Goal: Task Accomplishment & Management: Manage account settings

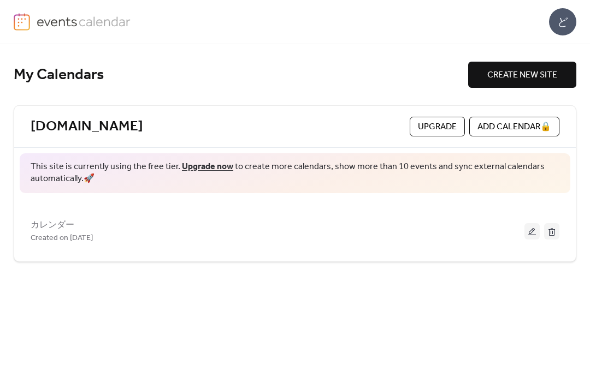
click at [144, 232] on div "Created on [DATE]" at bounding box center [278, 238] width 494 height 13
click at [201, 241] on div "Created on [DATE]" at bounding box center [278, 238] width 494 height 13
click at [534, 228] on button at bounding box center [531, 231] width 15 height 16
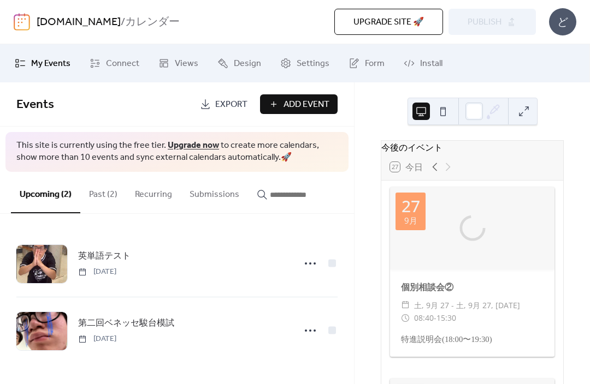
click at [424, 17] on button "Upgrade site 🚀" at bounding box center [388, 22] width 109 height 26
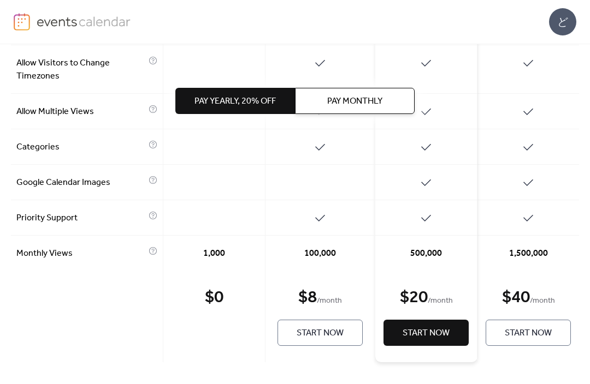
scroll to position [612, 0]
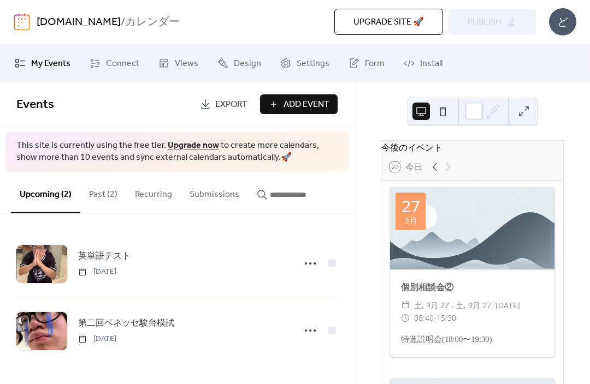
click at [99, 200] on button "Past (2)" at bounding box center [103, 192] width 46 height 40
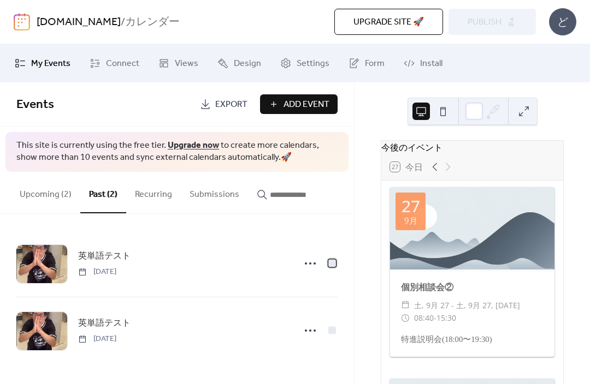
click at [336, 263] on div at bounding box center [332, 263] width 11 height 11
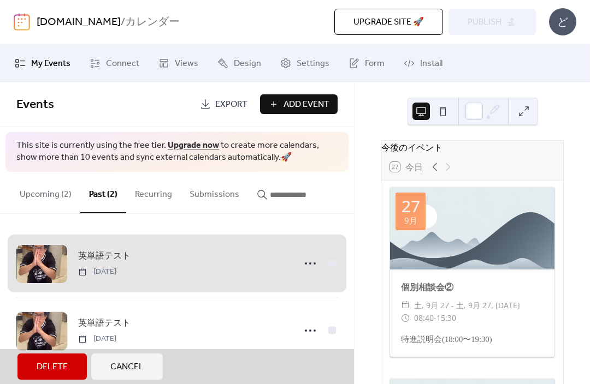
click at [336, 327] on span "英単語テスト Wednesday, September 24, 2025" at bounding box center [176, 331] width 321 height 67
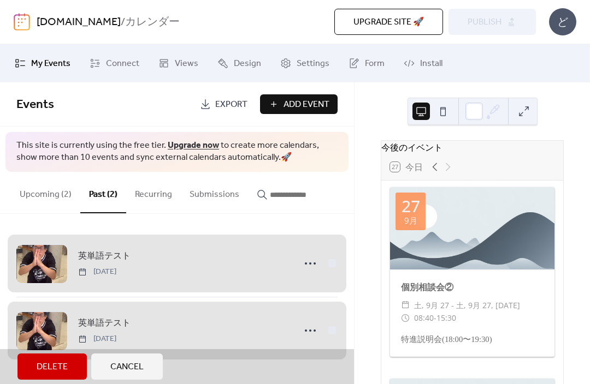
click at [67, 362] on span "Delete" at bounding box center [52, 367] width 31 height 13
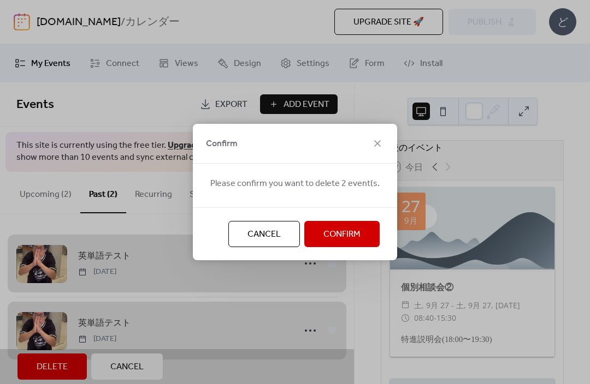
click at [333, 230] on span "Confirm" at bounding box center [341, 234] width 37 height 13
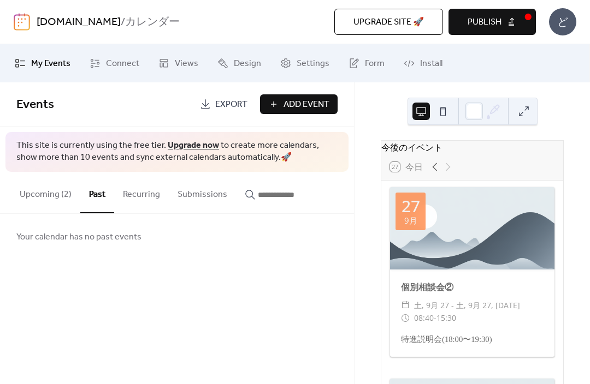
click at [503, 16] on button "Publish" at bounding box center [491, 22] width 87 height 26
click at [202, 199] on button "Submissions" at bounding box center [202, 192] width 67 height 40
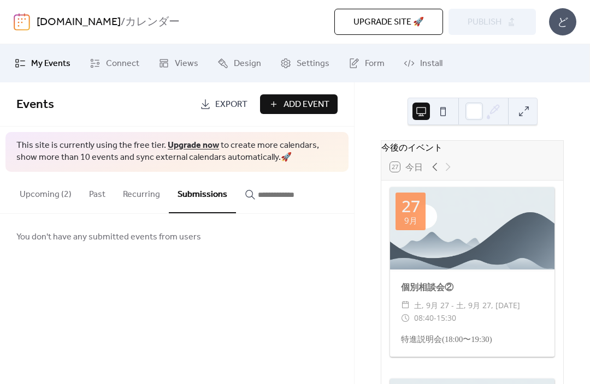
click at [140, 199] on button "Recurring" at bounding box center [141, 192] width 55 height 40
click at [54, 196] on button "Upcoming (2)" at bounding box center [45, 192] width 69 height 40
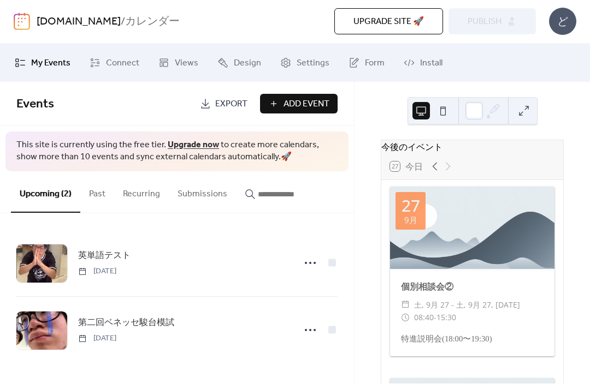
click at [130, 66] on span "Connect" at bounding box center [122, 63] width 33 height 13
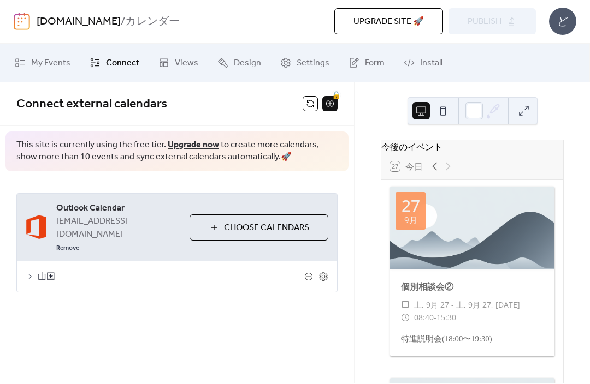
click at [307, 106] on button at bounding box center [310, 104] width 15 height 15
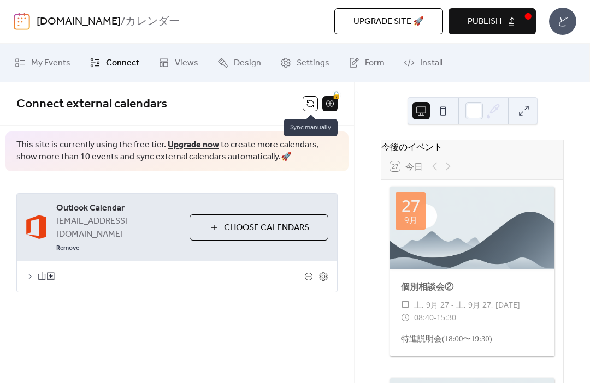
scroll to position [-1, 0]
click at [507, 25] on button "Publish" at bounding box center [491, 22] width 87 height 26
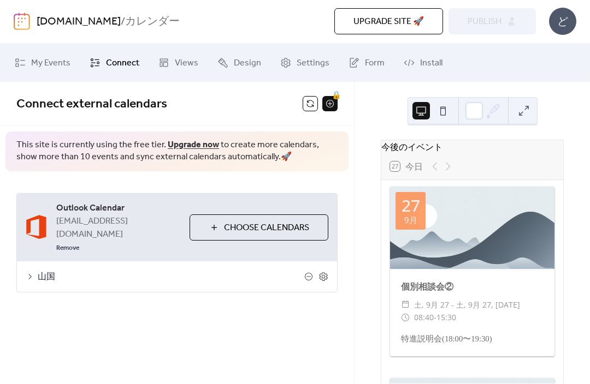
scroll to position [0, 0]
click at [305, 107] on button at bounding box center [310, 104] width 15 height 15
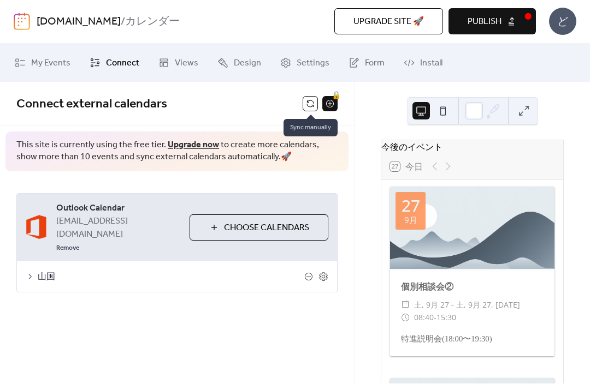
click at [513, 20] on button "Publish" at bounding box center [491, 22] width 87 height 26
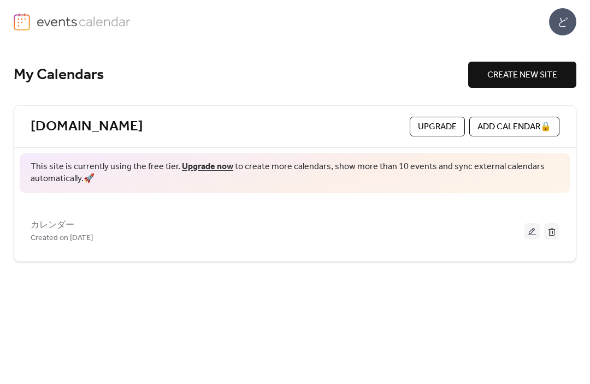
click at [227, 223] on div "カレンダー Created on [DATE]" at bounding box center [278, 231] width 494 height 26
click at [526, 229] on button at bounding box center [531, 231] width 15 height 16
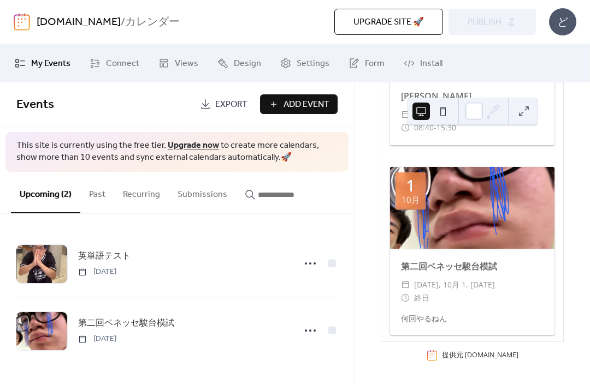
scroll to position [733, 0]
click at [130, 70] on span "Connect" at bounding box center [122, 63] width 33 height 13
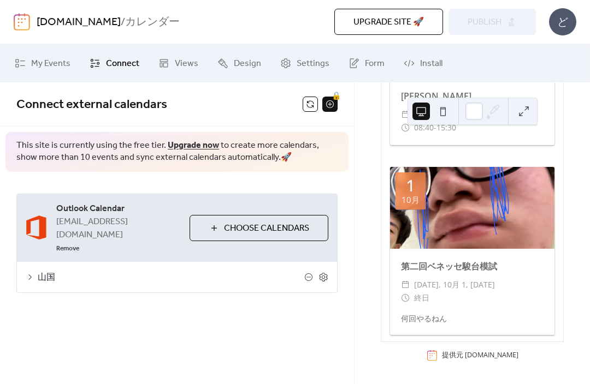
click at [311, 102] on button at bounding box center [310, 104] width 15 height 15
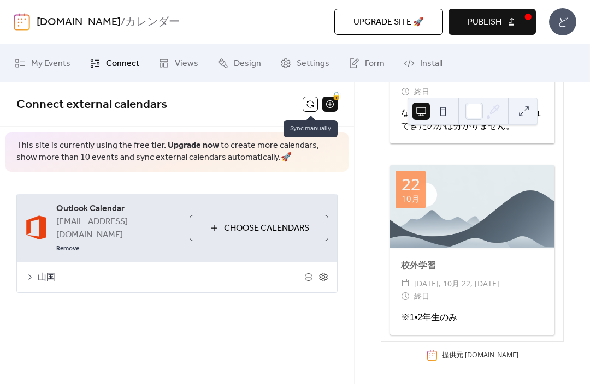
click at [520, 21] on button "Publish" at bounding box center [491, 22] width 87 height 26
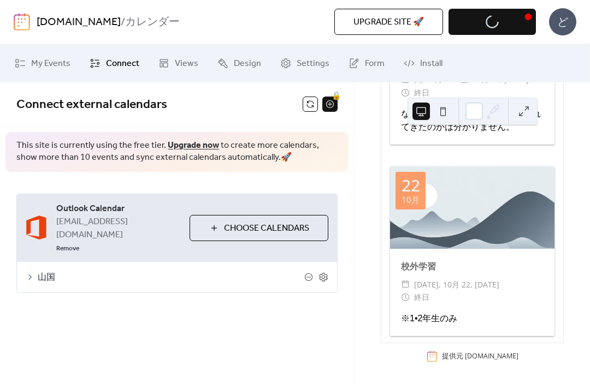
scroll to position [1679, 0]
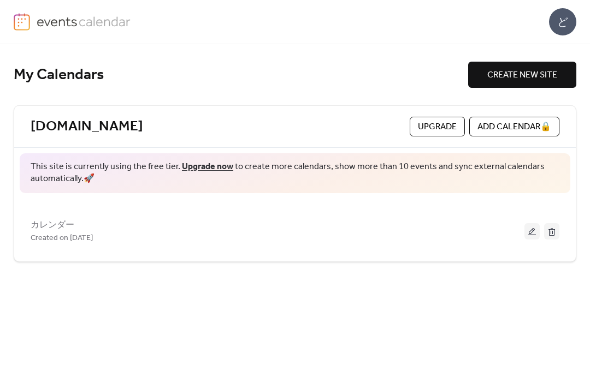
click at [522, 228] on div "カレンダー Created on [DATE]" at bounding box center [278, 231] width 494 height 26
click at [532, 226] on button at bounding box center [531, 231] width 15 height 16
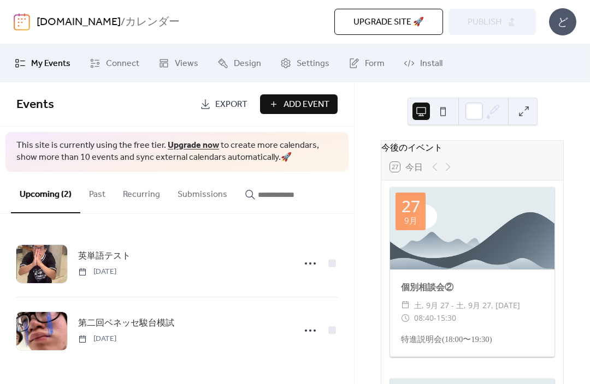
click at [101, 196] on button "Past" at bounding box center [97, 192] width 34 height 40
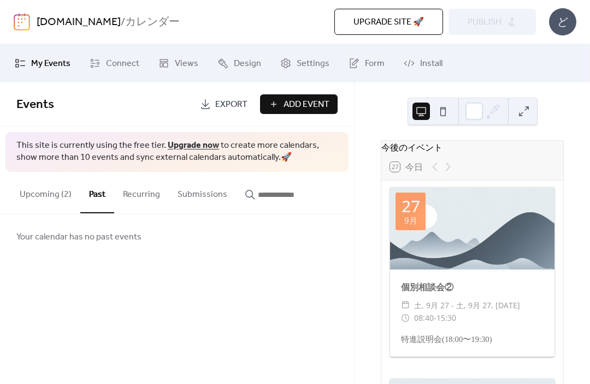
click at [107, 73] on link "Connect" at bounding box center [114, 63] width 66 height 29
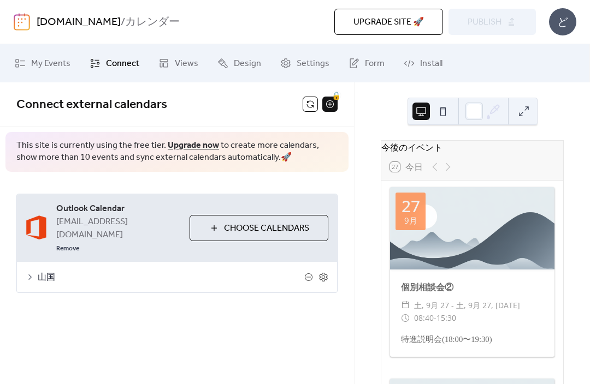
click at [313, 110] on button at bounding box center [310, 104] width 15 height 15
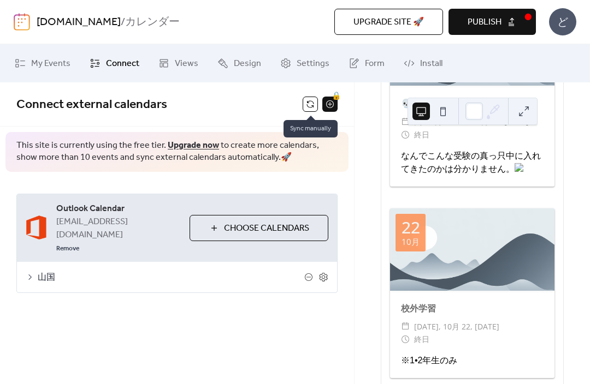
scroll to position [1513, 0]
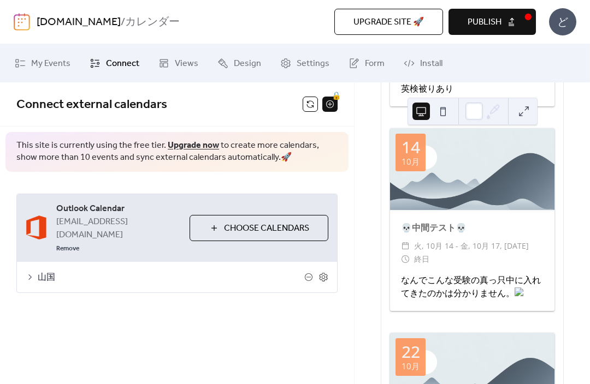
click at [522, 163] on div at bounding box center [472, 169] width 164 height 82
click at [518, 157] on div at bounding box center [472, 169] width 164 height 82
click at [513, 274] on div "なんでこんな受験の真っ只中に入れてきたのかは分かりません。" at bounding box center [472, 287] width 143 height 26
click at [518, 270] on div "💀中間テスト💀 ​ 火, 10月 14 - 金, 10月 17, 2025 ​ 終日 なんでこんな受験の真っ只中に入れてきたのかは分かりません。" at bounding box center [472, 260] width 164 height 101
click at [514, 27] on button "Publish" at bounding box center [491, 22] width 87 height 26
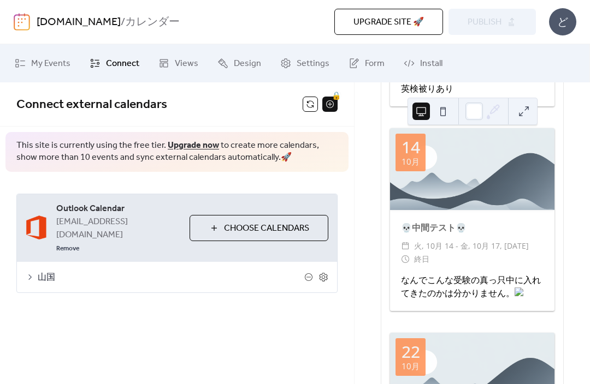
click at [312, 102] on button at bounding box center [310, 104] width 15 height 15
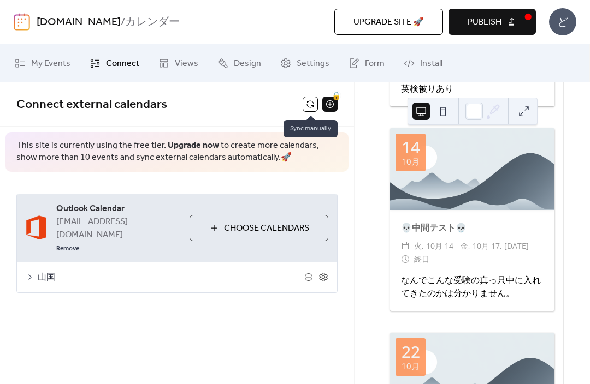
click at [518, 29] on button "Publish" at bounding box center [491, 22] width 87 height 26
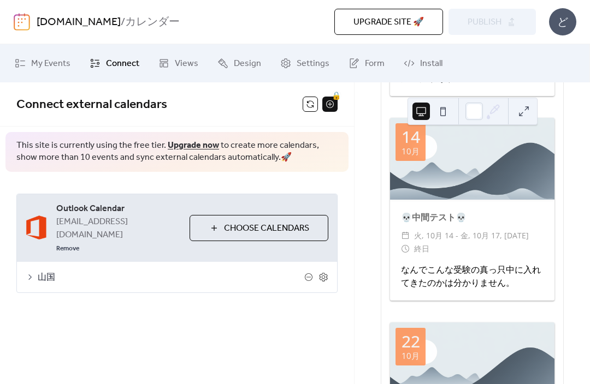
scroll to position [1485, 0]
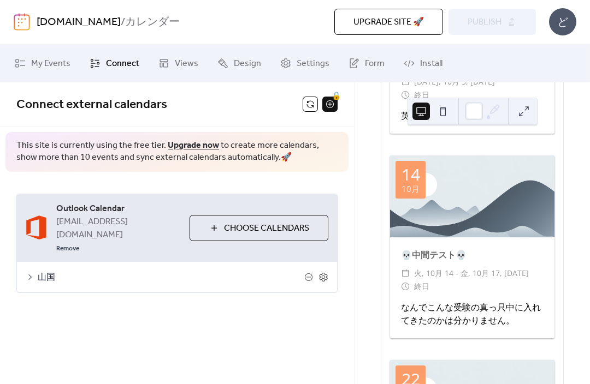
click at [516, 219] on div at bounding box center [472, 197] width 164 height 82
click at [518, 221] on div at bounding box center [472, 197] width 164 height 82
click at [517, 230] on div at bounding box center [472, 197] width 164 height 82
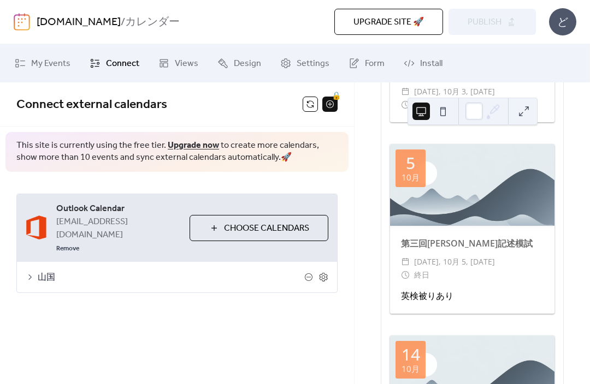
scroll to position [1297, 0]
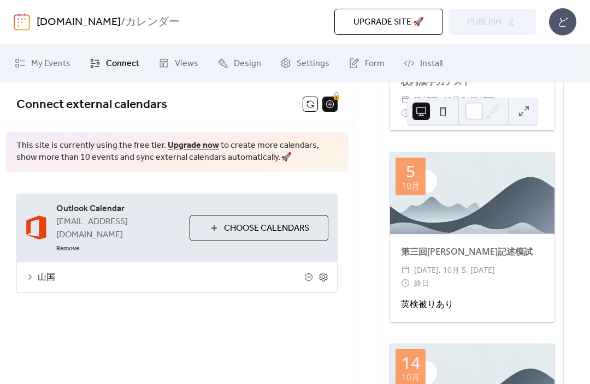
click at [420, 58] on span "Install" at bounding box center [431, 63] width 22 height 13
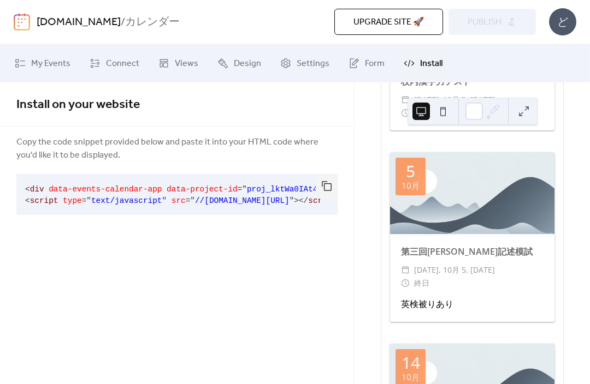
click at [368, 67] on span "Form" at bounding box center [375, 63] width 20 height 13
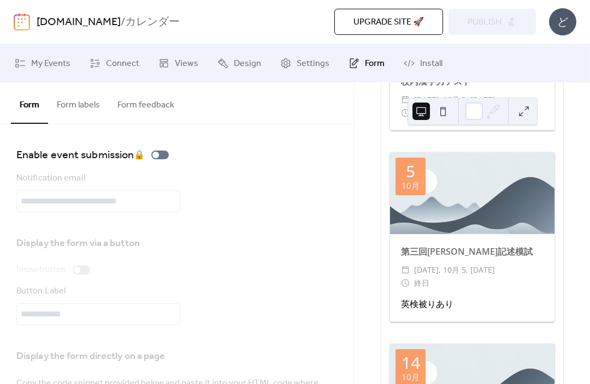
click at [413, 64] on link "Install" at bounding box center [422, 63] width 55 height 29
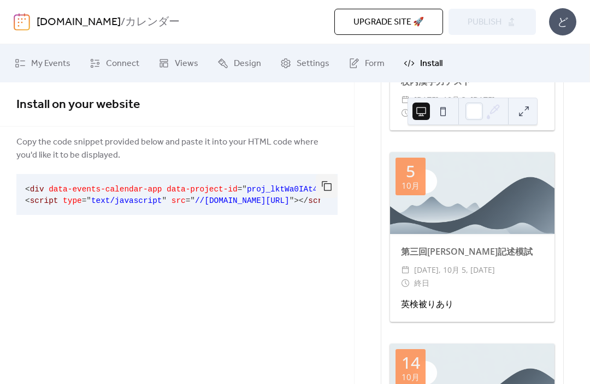
click at [123, 69] on span "Connect" at bounding box center [122, 63] width 33 height 13
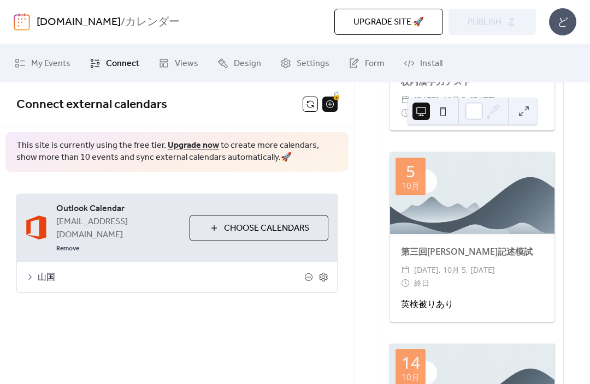
click at [315, 108] on button at bounding box center [310, 104] width 15 height 15
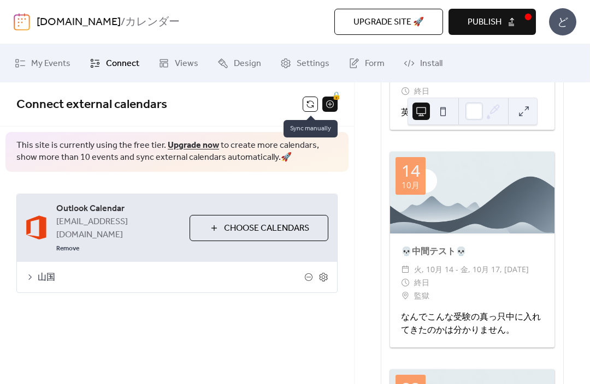
scroll to position [1490, 0]
click at [517, 27] on button "Publish" at bounding box center [491, 22] width 87 height 26
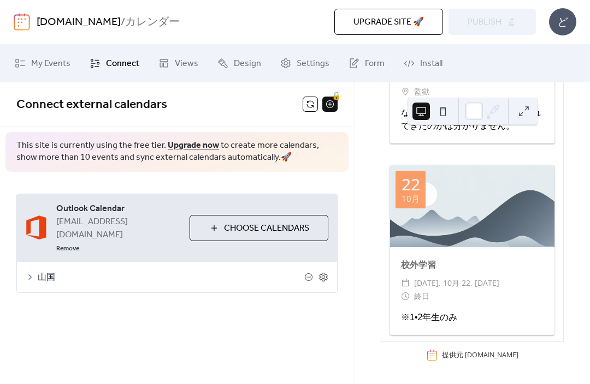
scroll to position [1694, 0]
